Goal: Task Accomplishment & Management: Complete application form

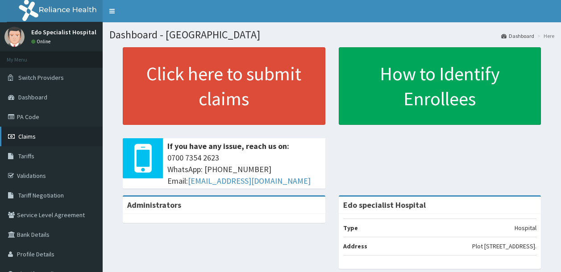
click at [61, 140] on link "Claims" at bounding box center [51, 137] width 103 height 20
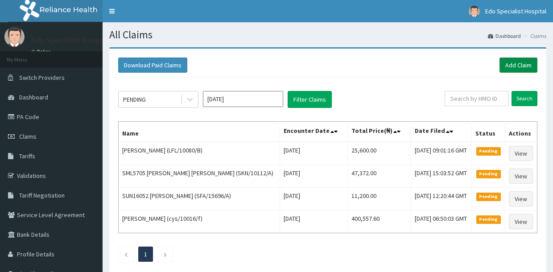
click at [529, 61] on link "Add Claim" at bounding box center [519, 65] width 38 height 15
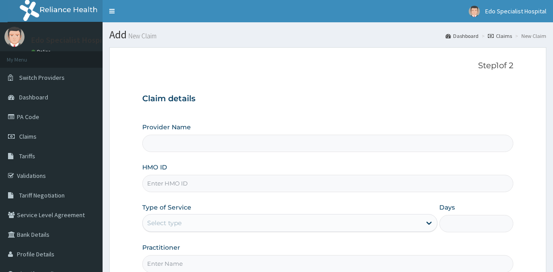
click at [363, 186] on input "HMO ID" at bounding box center [327, 183] width 371 height 17
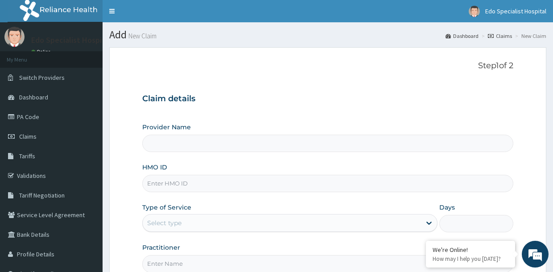
type input "Edo specialist Hospital"
type input "skn/10185/b"
click at [355, 219] on div "Select type" at bounding box center [282, 223] width 278 height 14
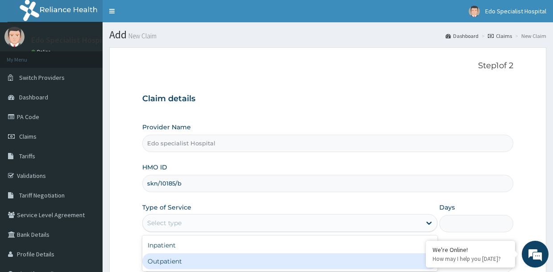
click at [349, 260] on div "Outpatient" at bounding box center [289, 261] width 295 height 16
type input "1"
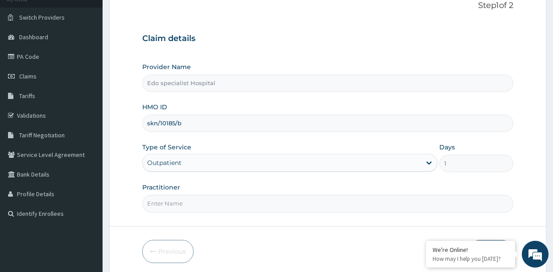
scroll to position [95, 0]
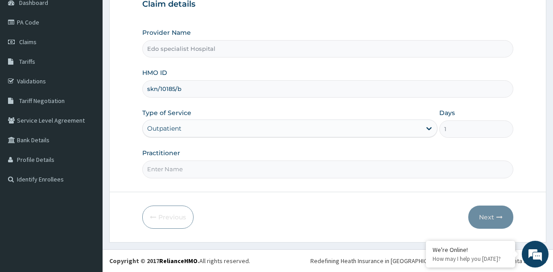
click at [303, 168] on input "Practitioner" at bounding box center [327, 169] width 371 height 17
type input "DR AIGBE"
click at [483, 217] on button "Next" at bounding box center [491, 217] width 45 height 23
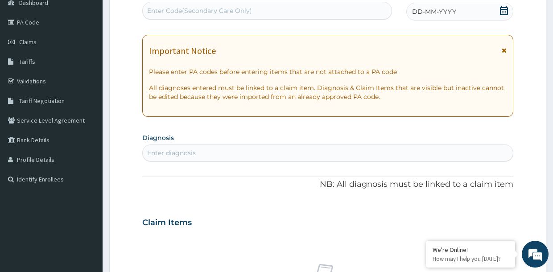
click at [159, 8] on div "Enter Code(Secondary Care Only)" at bounding box center [199, 10] width 105 height 9
paste input "PA/3B94ED"
type input "PA/3B94ED"
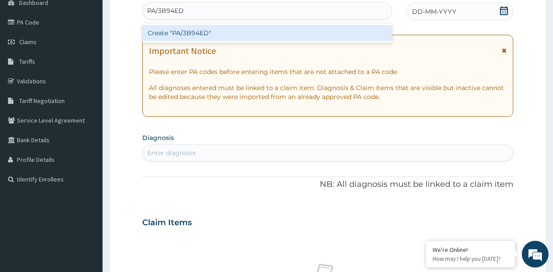
click at [317, 32] on div "Create "PA/3B94ED"" at bounding box center [267, 33] width 250 height 16
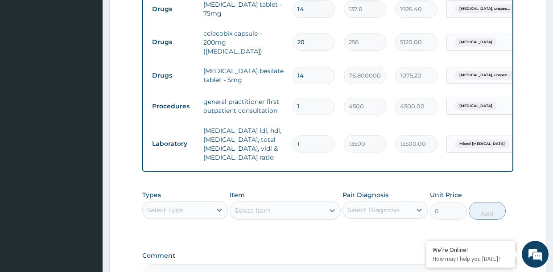
scroll to position [487, 0]
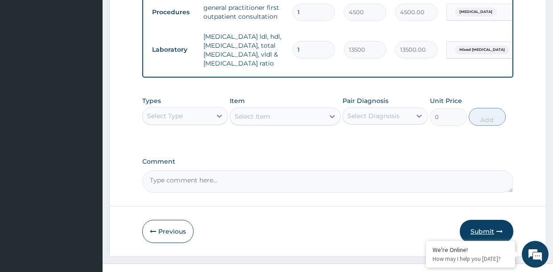
click at [474, 232] on button "Submit" at bounding box center [487, 231] width 54 height 23
